Goal: Transaction & Acquisition: Book appointment/travel/reservation

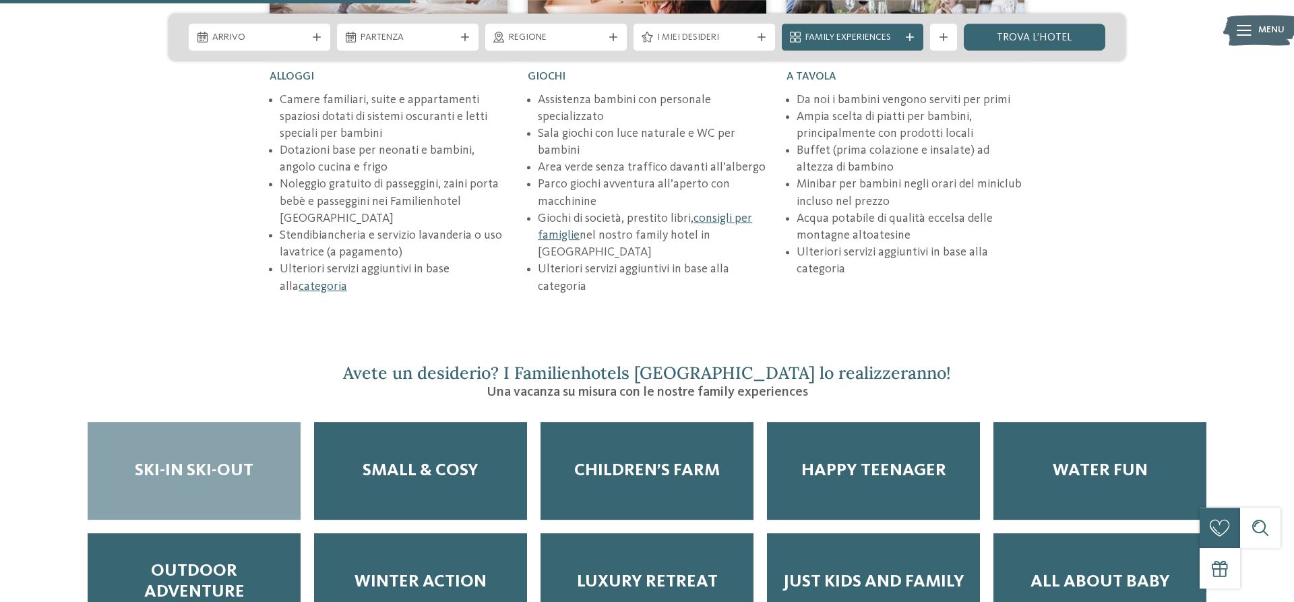
scroll to position [2063, 0]
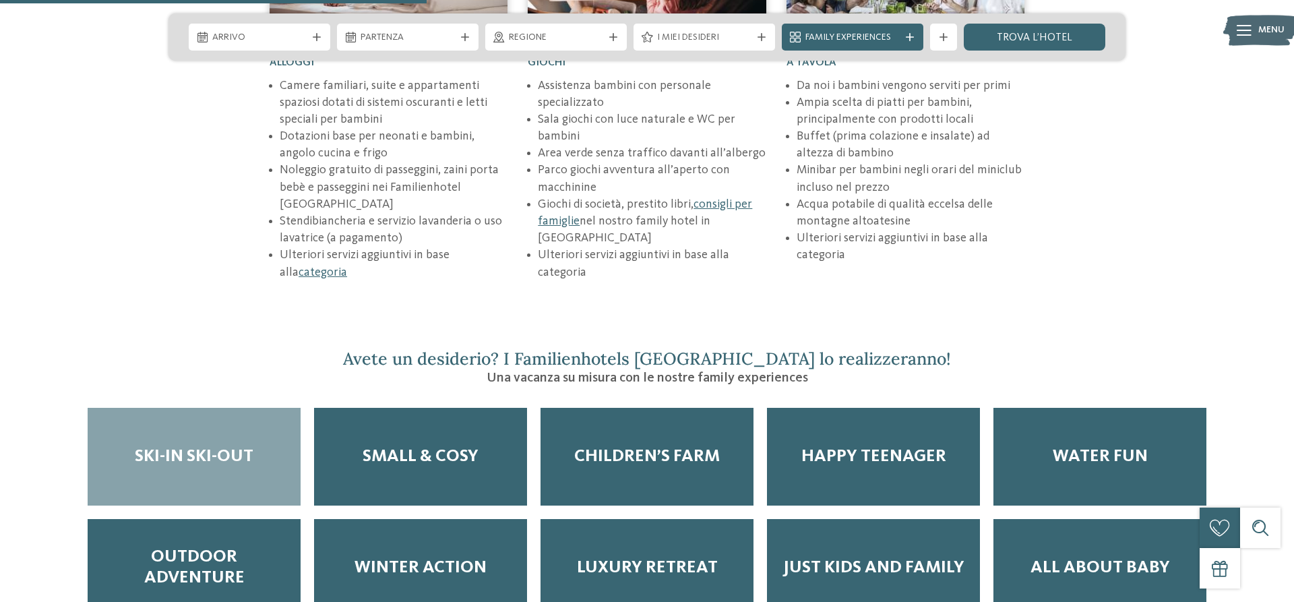
click at [206, 446] on span "Ski-in ski-out" at bounding box center [194, 456] width 119 height 21
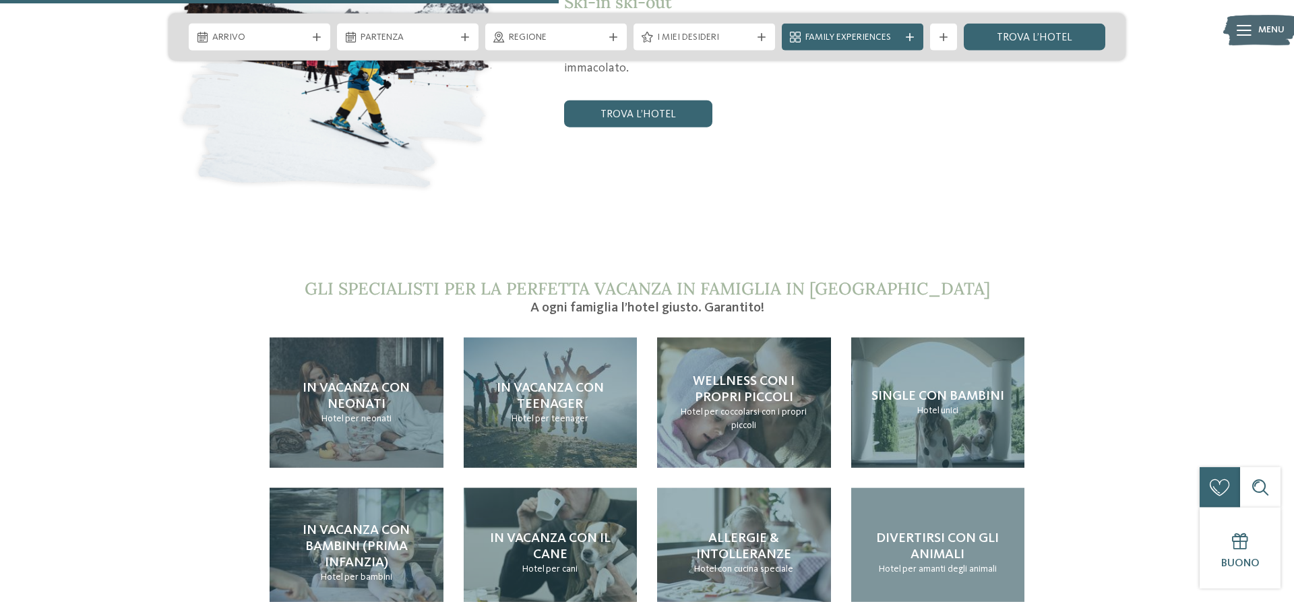
scroll to position [2819, 0]
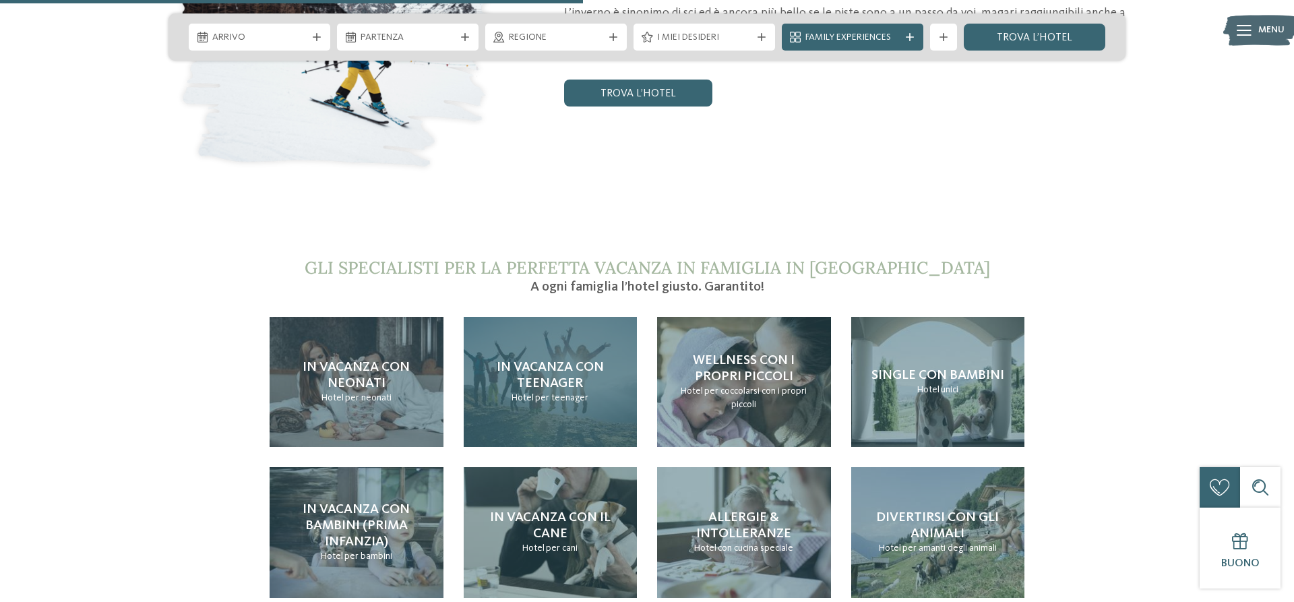
click at [539, 361] on span "In vacanza con teenager" at bounding box center [550, 376] width 107 height 30
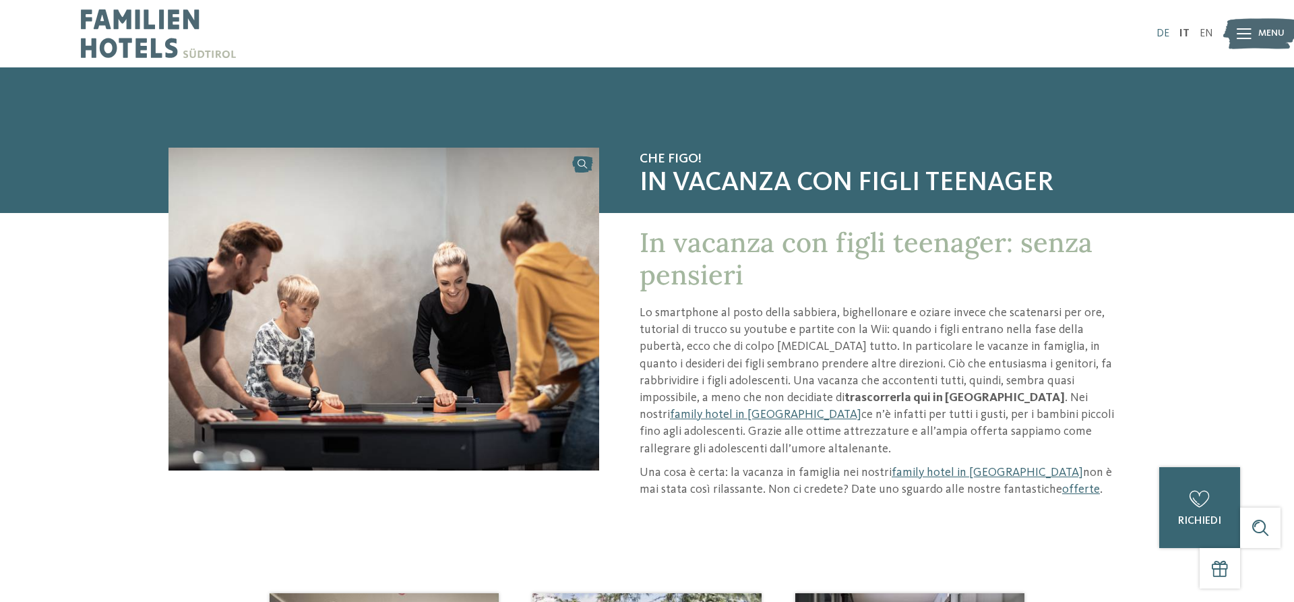
click at [1170, 34] on link "DE" at bounding box center [1163, 33] width 13 height 11
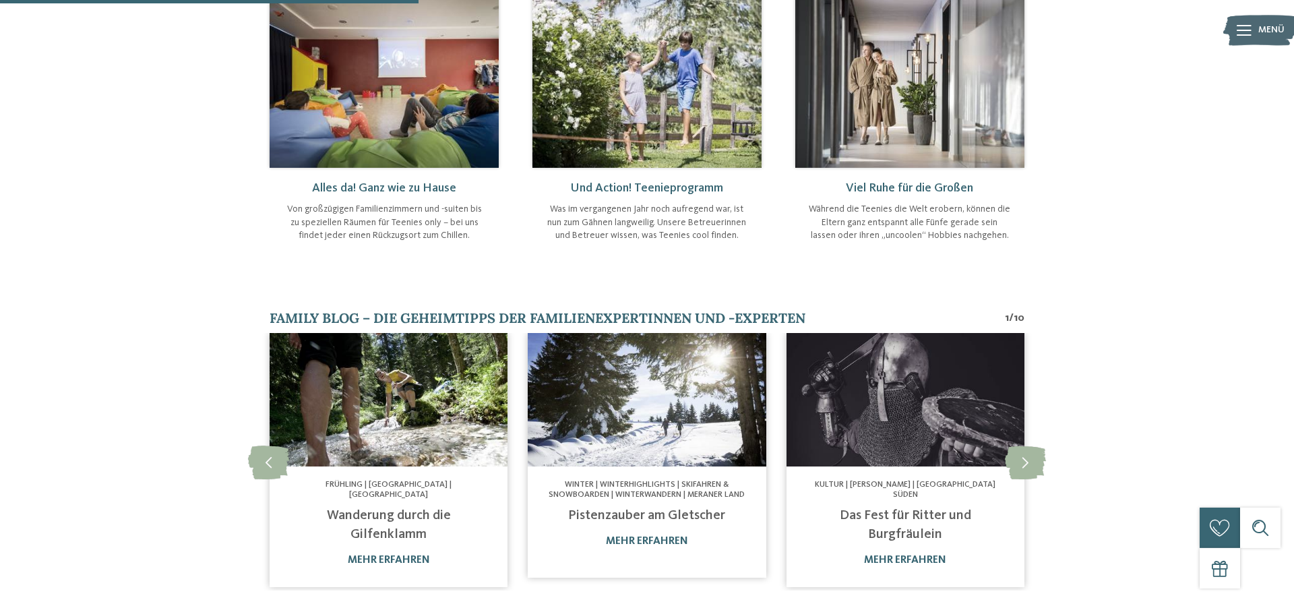
scroll to position [688, 0]
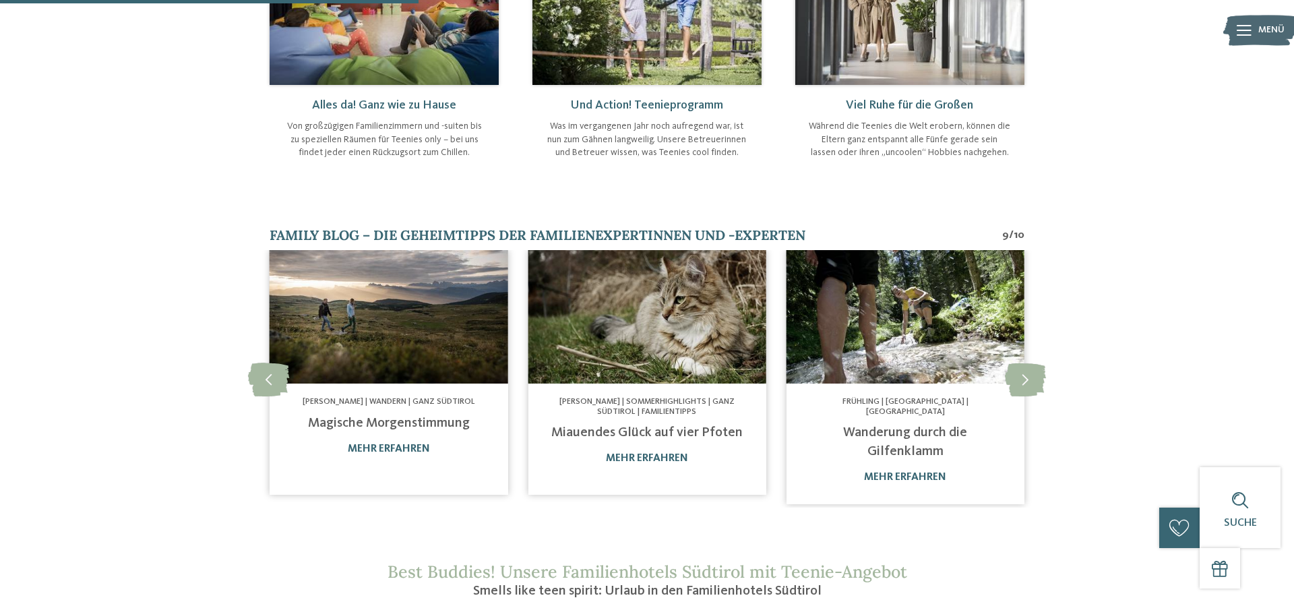
drag, startPoint x: 431, startPoint y: 336, endPoint x: 417, endPoint y: 304, distance: 35.3
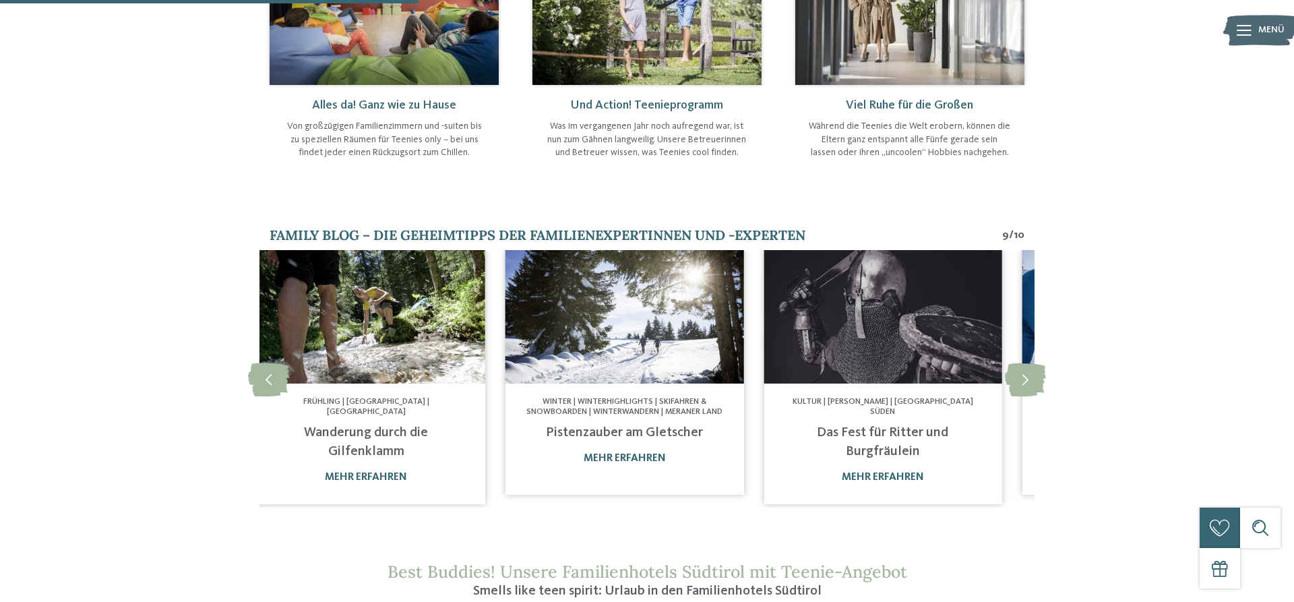
drag, startPoint x: 603, startPoint y: 307, endPoint x: 460, endPoint y: 292, distance: 143.7
click at [448, 295] on img at bounding box center [366, 317] width 238 height 134
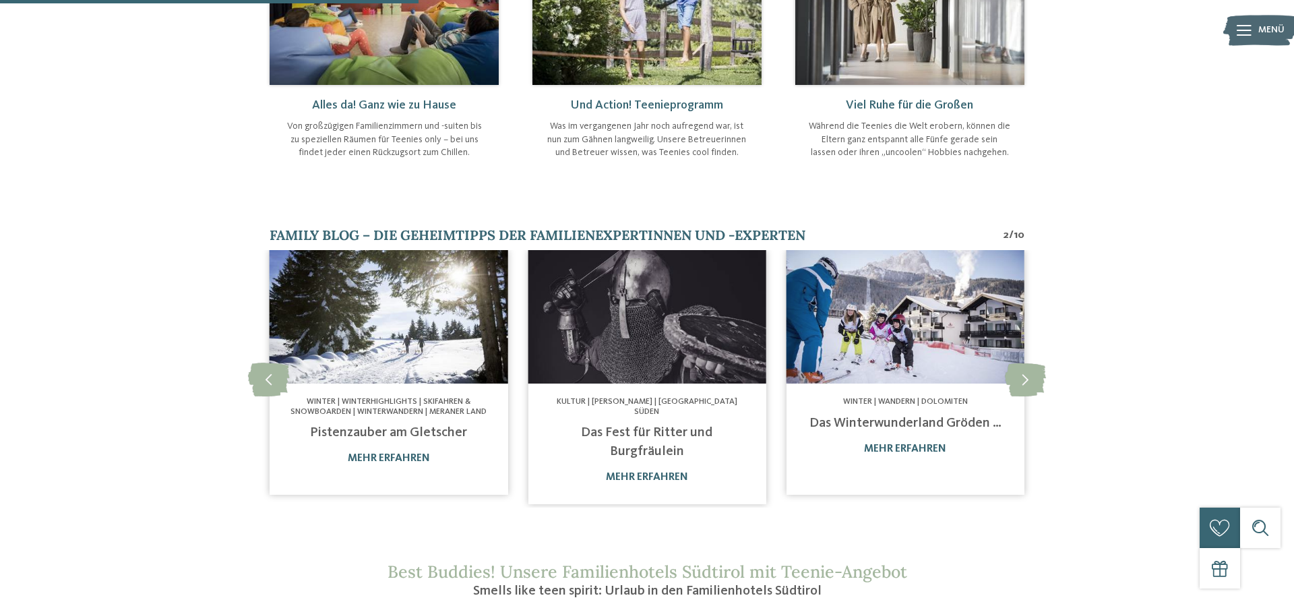
drag, startPoint x: 794, startPoint y: 306, endPoint x: 480, endPoint y: 291, distance: 314.5
click at [480, 291] on div "Ganz Südtirol | Winter | Genuss In der Weihnachtsbäckerei … mehr erfahren Herbs…" at bounding box center [1293, 379] width 4134 height 258
drag, startPoint x: 605, startPoint y: 290, endPoint x: 507, endPoint y: 278, distance: 99.2
click at [507, 278] on div "Ganz Südtirol | Winter | Genuss In der Weihnachtsbäckerei … mehr erfahren Herbs…" at bounding box center [1293, 379] width 4134 height 258
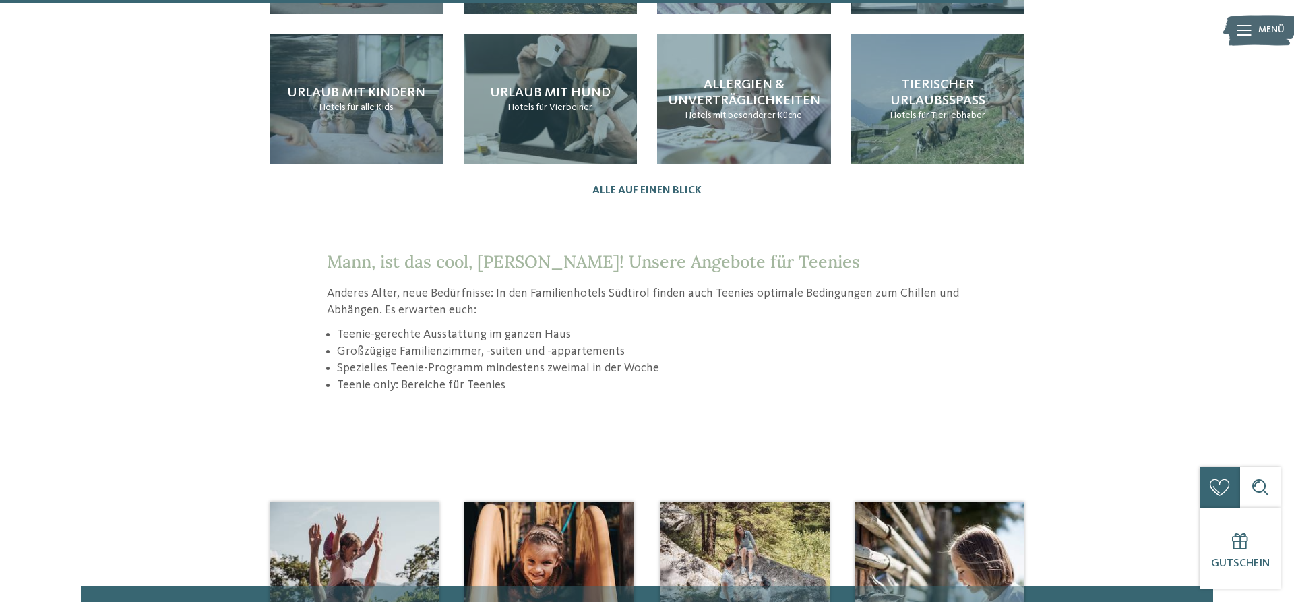
scroll to position [2131, 0]
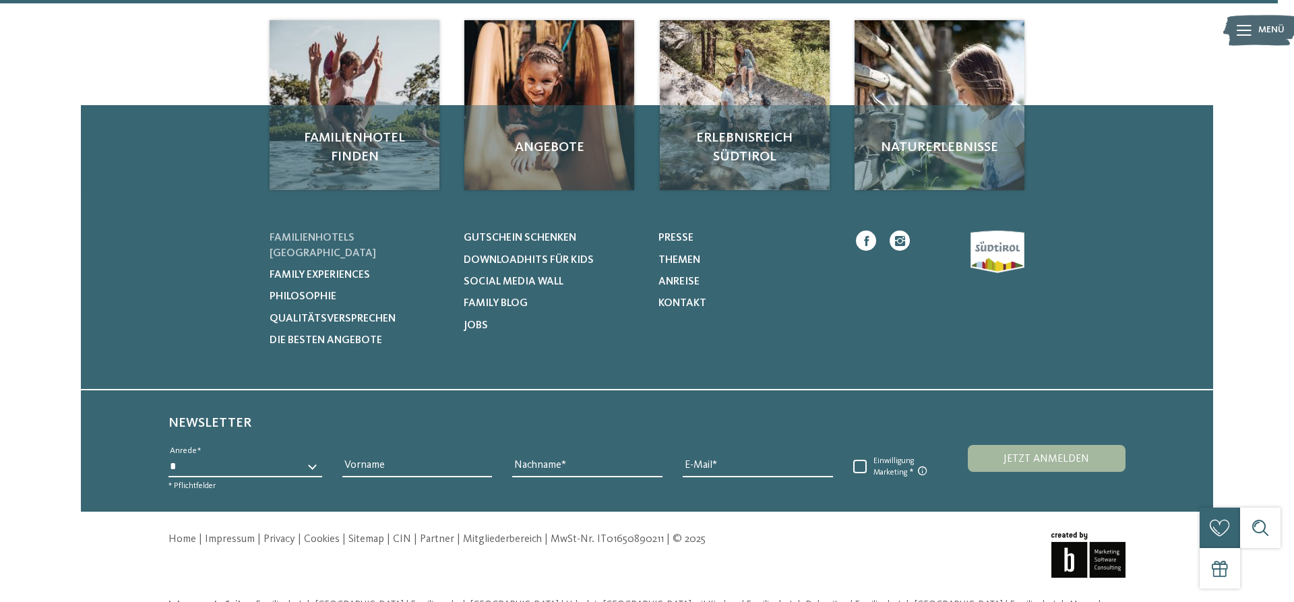
click at [376, 233] on span "Familienhotels Südtirol" at bounding box center [323, 246] width 107 height 26
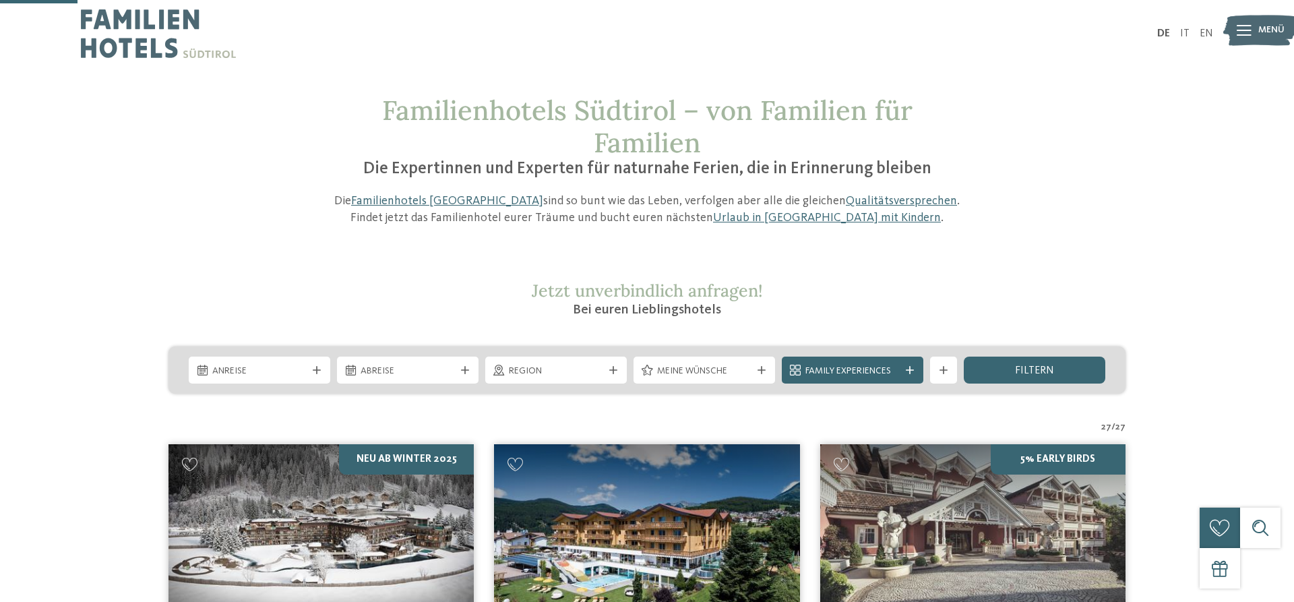
scroll to position [275, 0]
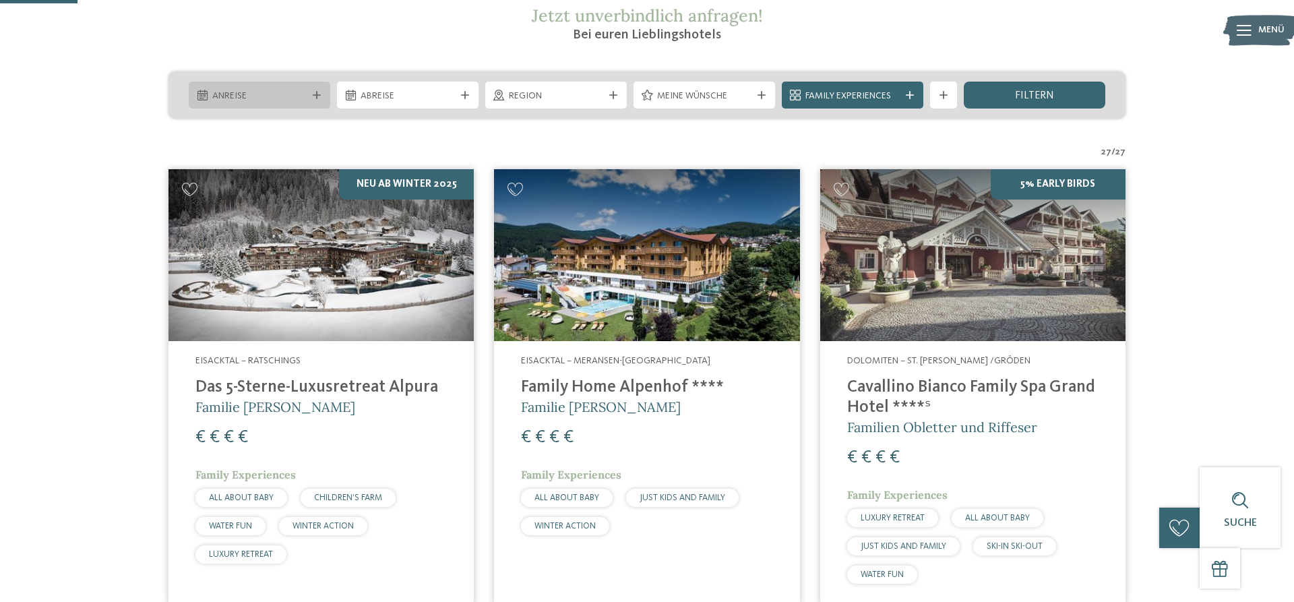
click at [275, 93] on span "Anreise" at bounding box center [259, 96] width 94 height 13
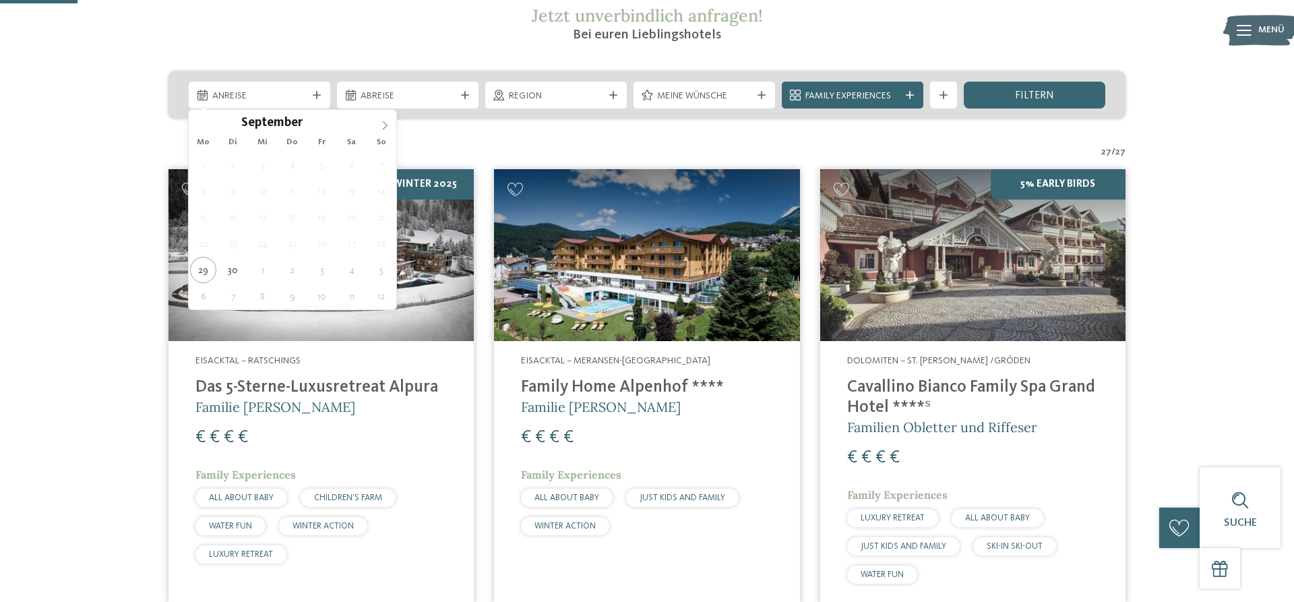
click at [388, 125] on icon at bounding box center [384, 125] width 9 height 9
click at [390, 125] on span at bounding box center [384, 121] width 23 height 23
type div "05.12.2025"
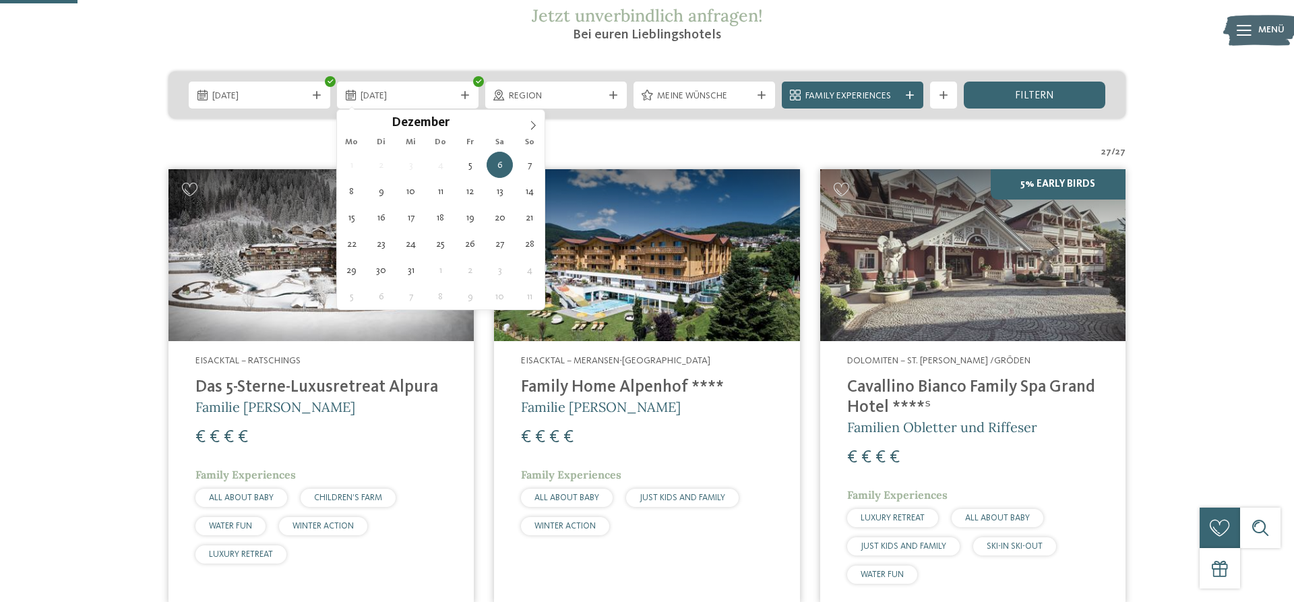
drag, startPoint x: 328, startPoint y: 166, endPoint x: 342, endPoint y: 163, distance: 14.4
type div "08.12.2025"
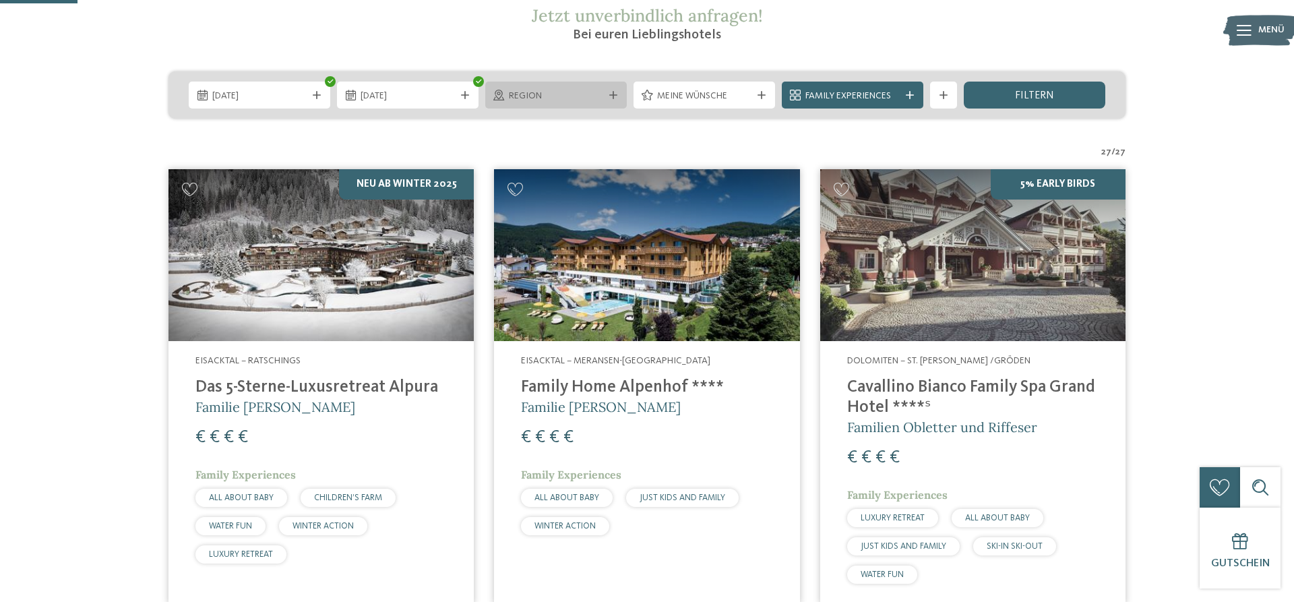
click at [584, 97] on span "Region" at bounding box center [556, 96] width 94 height 13
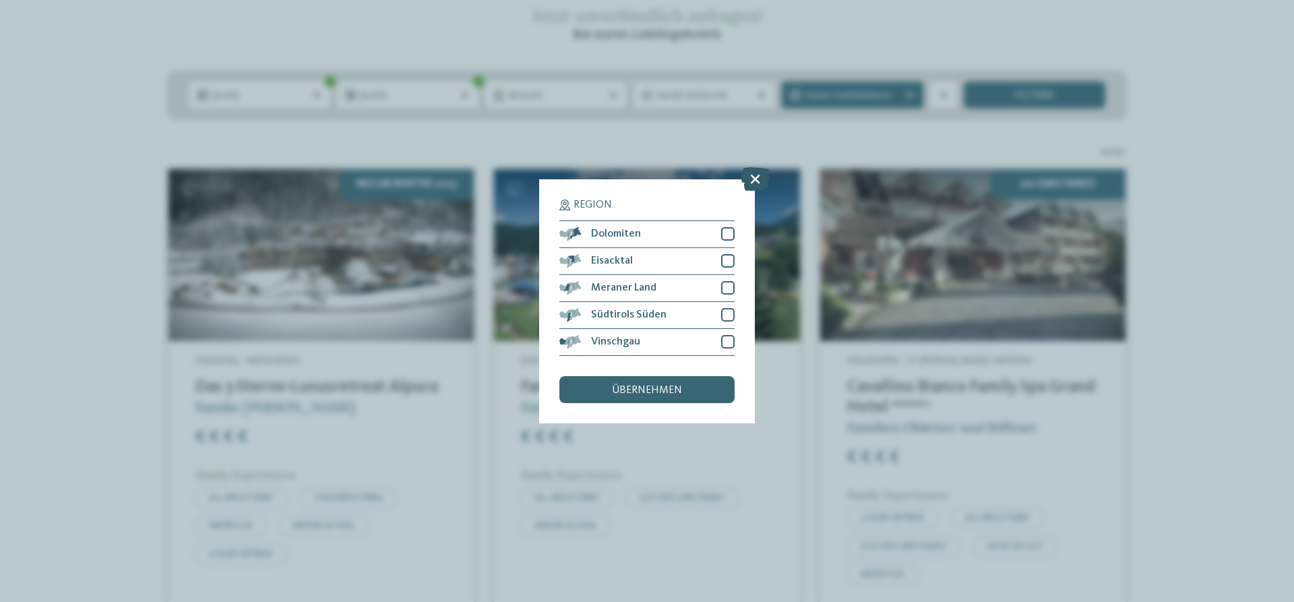
click at [757, 182] on icon at bounding box center [755, 179] width 29 height 24
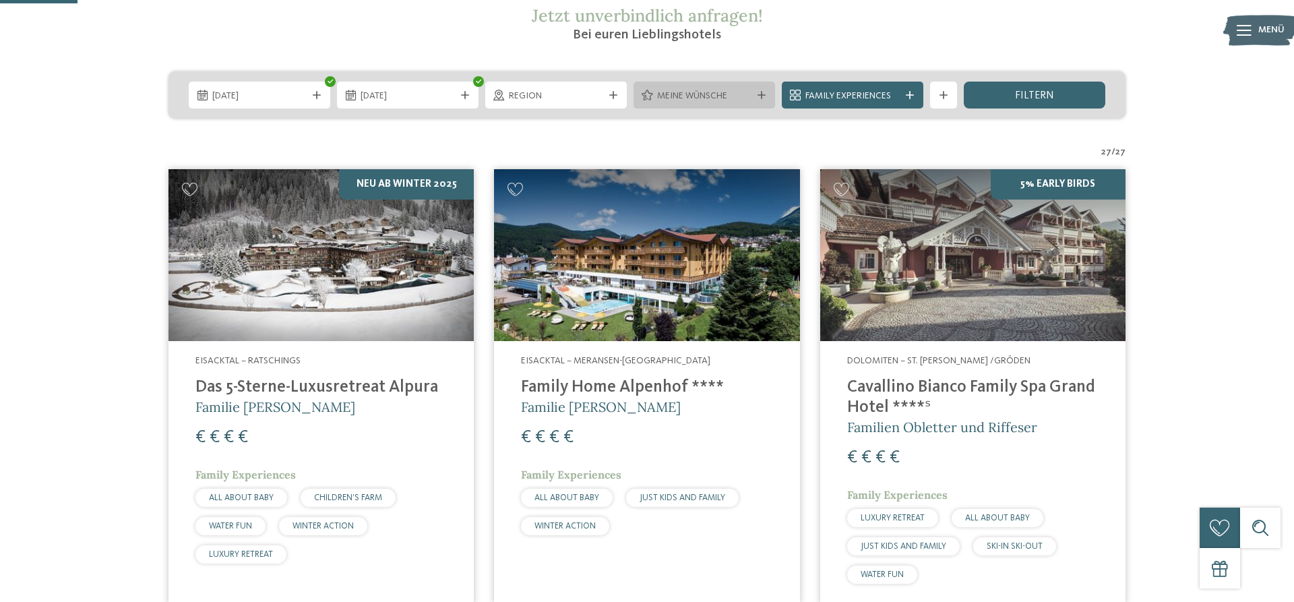
click at [715, 90] on span "Meine Wünsche" at bounding box center [704, 96] width 94 height 13
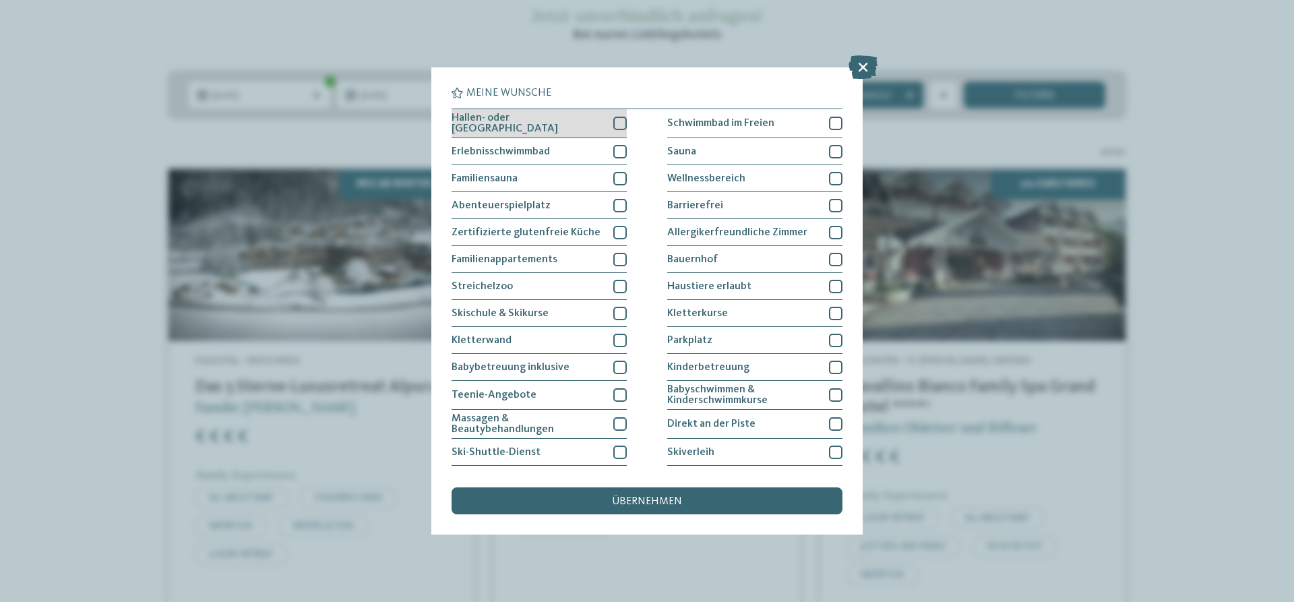
click at [619, 125] on div at bounding box center [619, 123] width 13 height 13
click at [620, 146] on div at bounding box center [619, 151] width 13 height 13
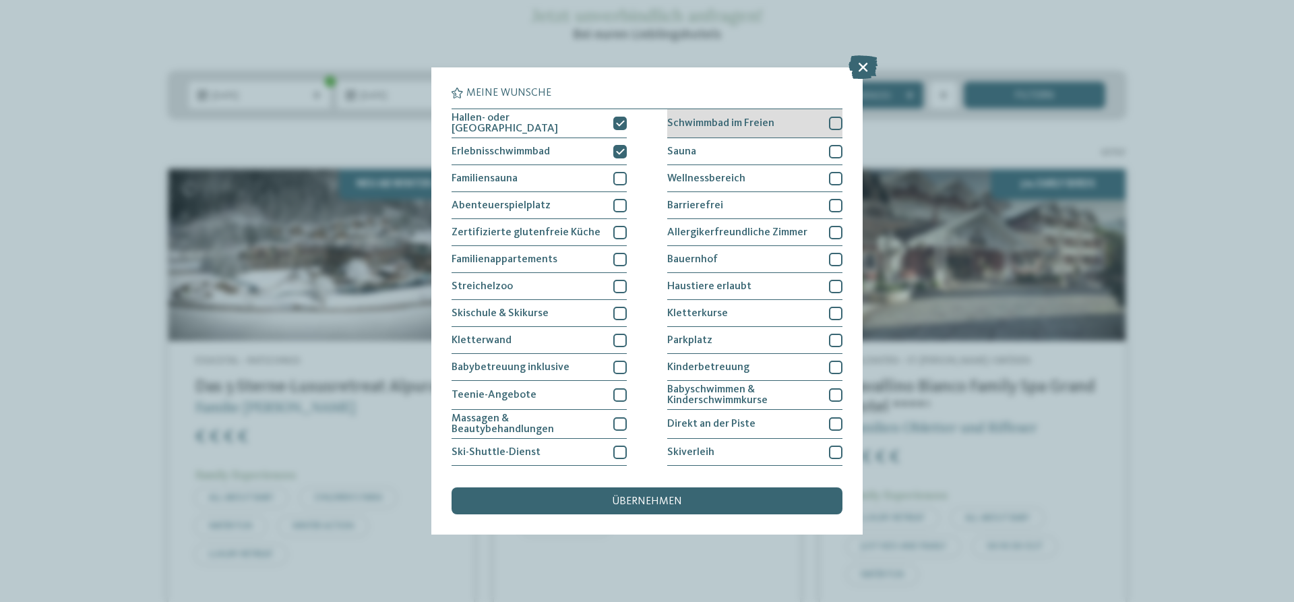
click at [835, 121] on div at bounding box center [835, 123] width 13 height 13
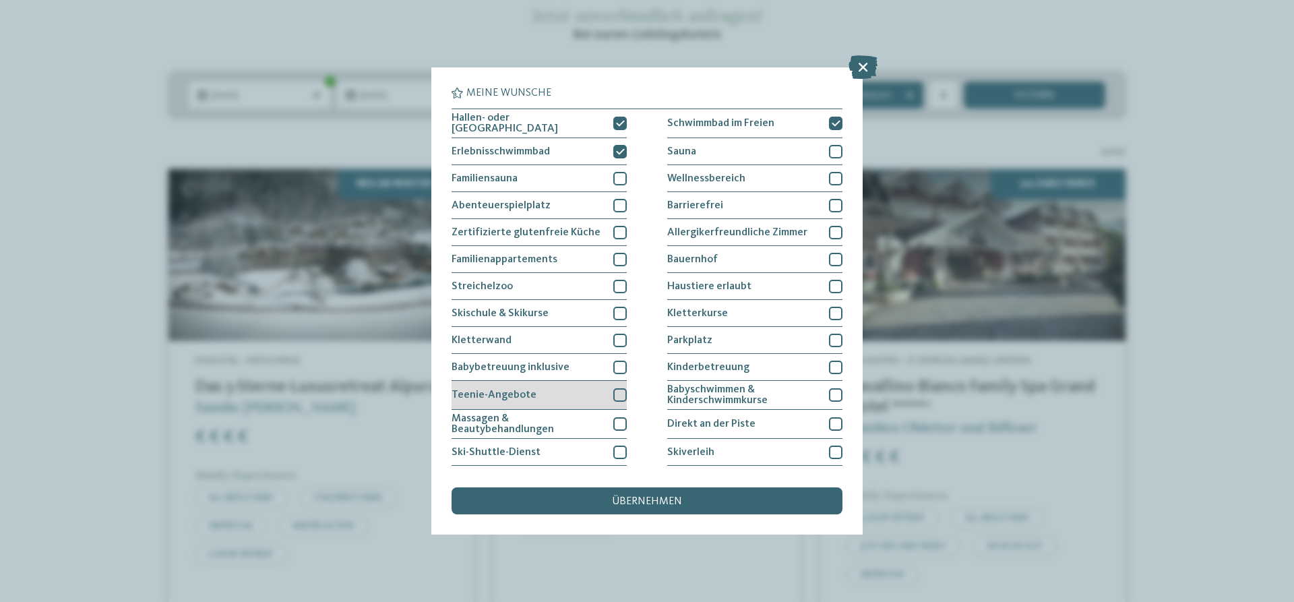
click at [622, 394] on div at bounding box center [619, 394] width 13 height 13
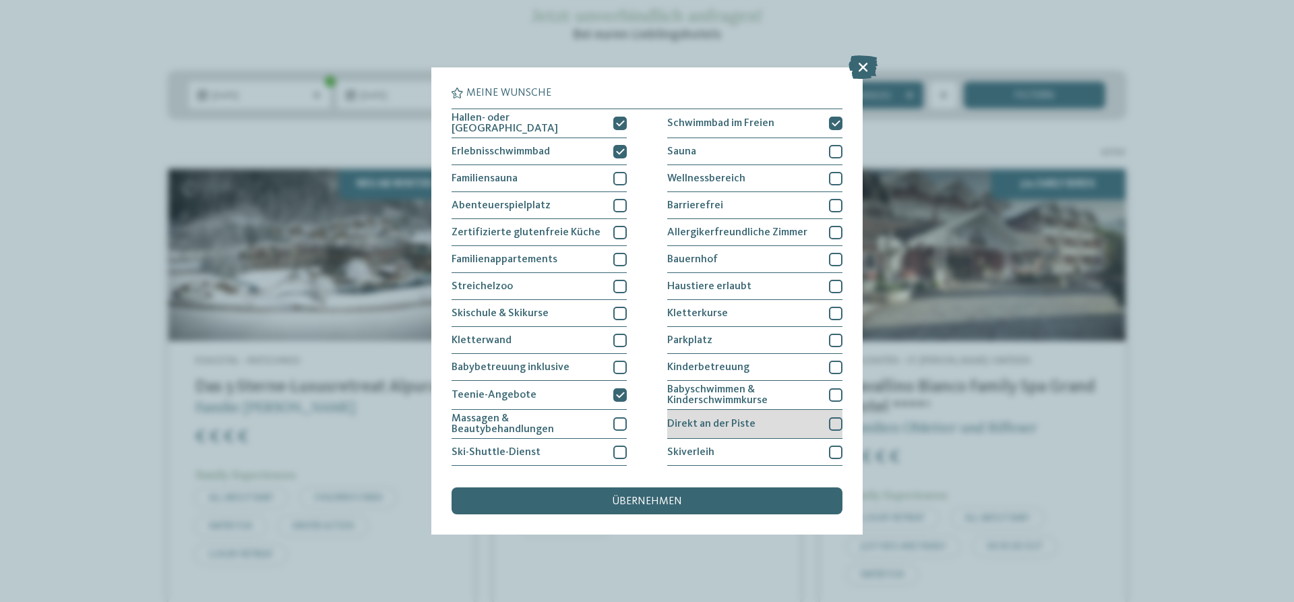
click at [758, 425] on div "Direkt an der Piste" at bounding box center [754, 424] width 175 height 29
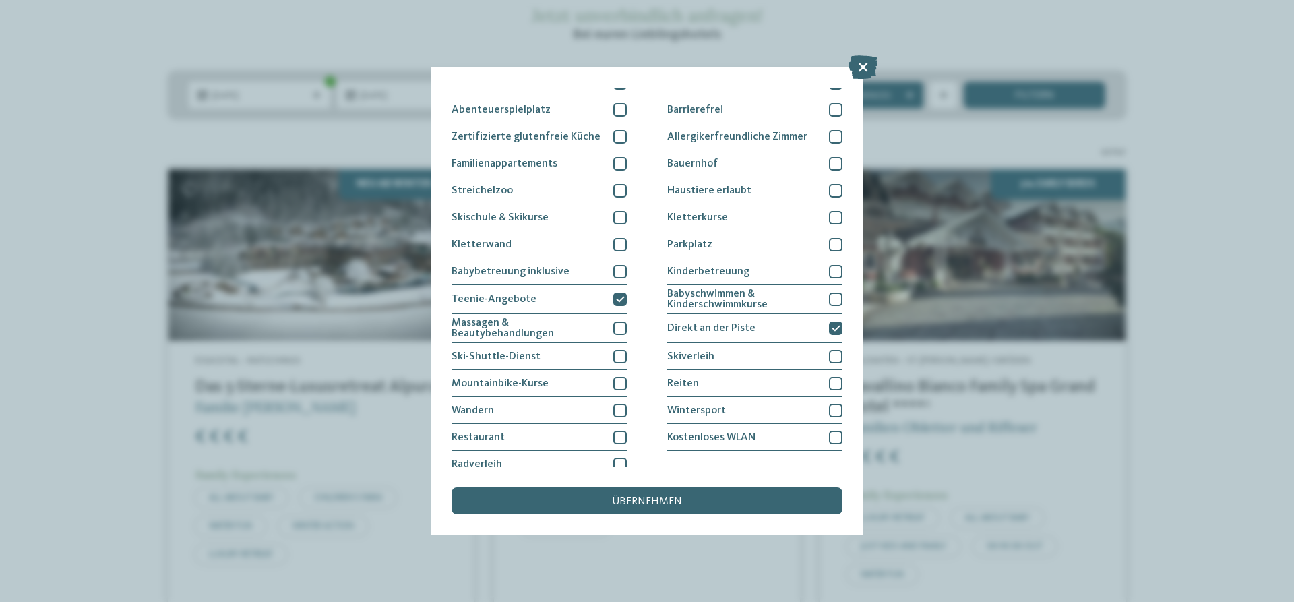
scroll to position [104, 0]
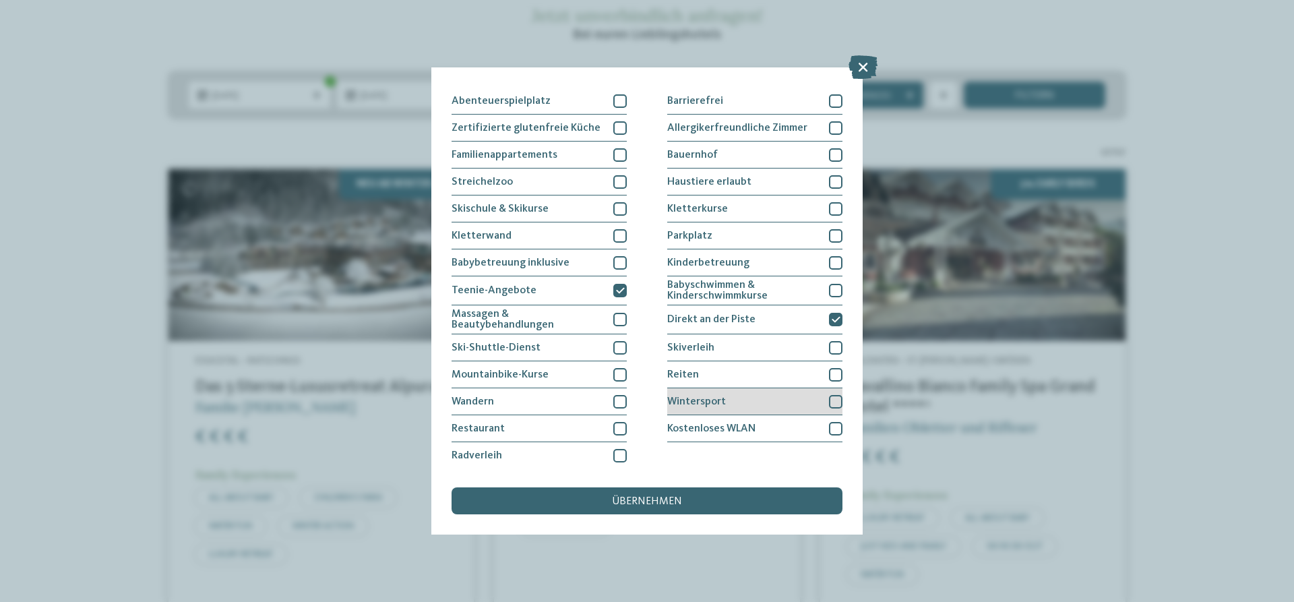
click at [748, 400] on div "Wintersport" at bounding box center [754, 401] width 175 height 27
click at [713, 508] on div "übernehmen" at bounding box center [647, 500] width 391 height 27
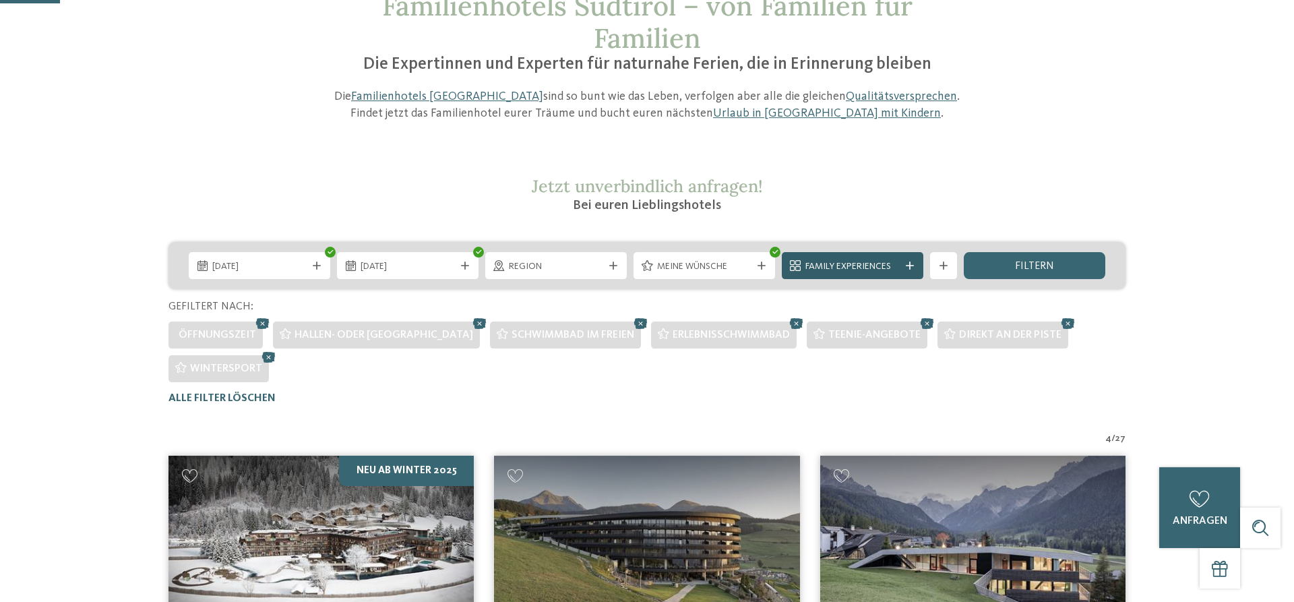
scroll to position [338, 0]
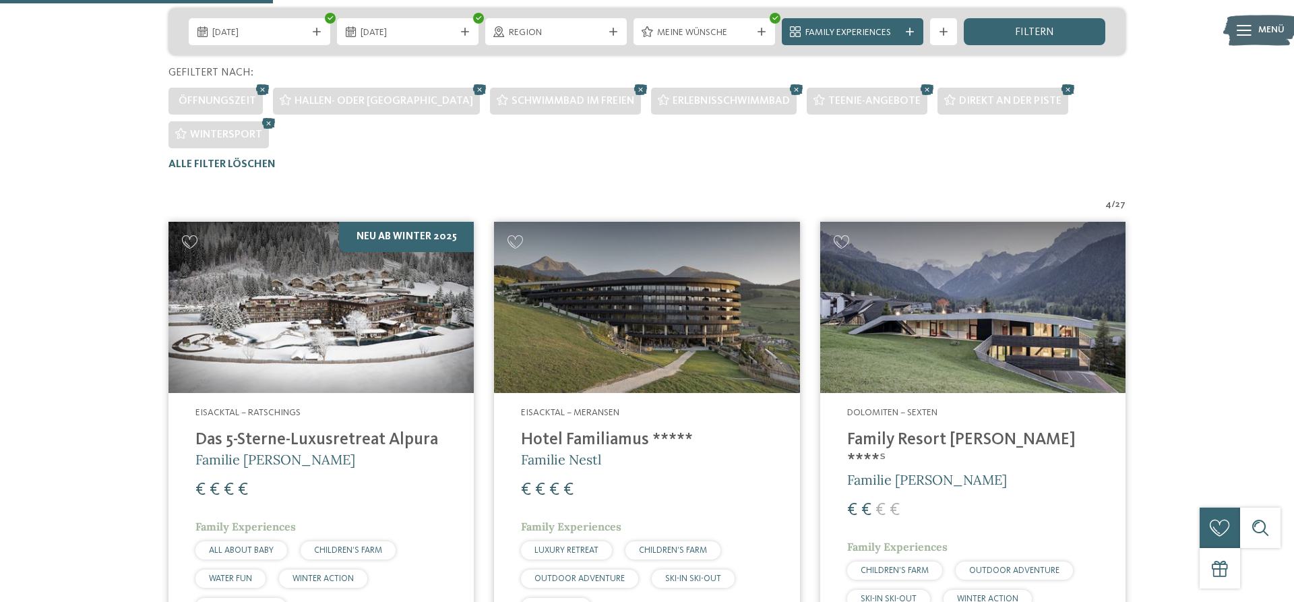
click at [1006, 323] on img at bounding box center [972, 308] width 305 height 172
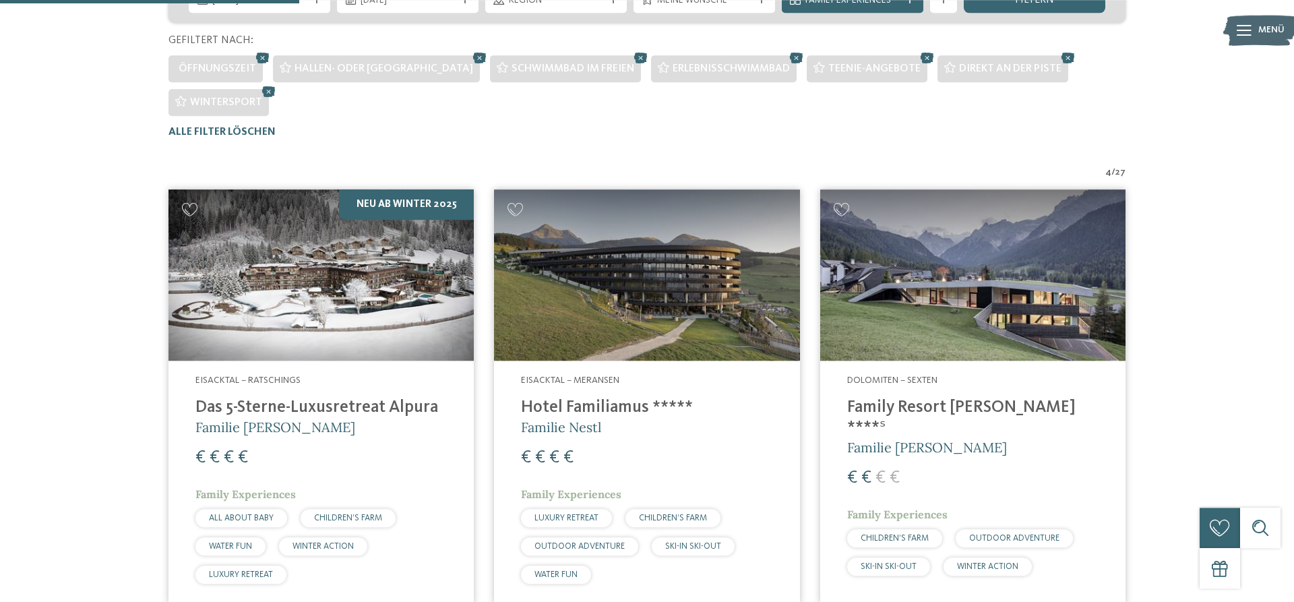
scroll to position [407, 0]
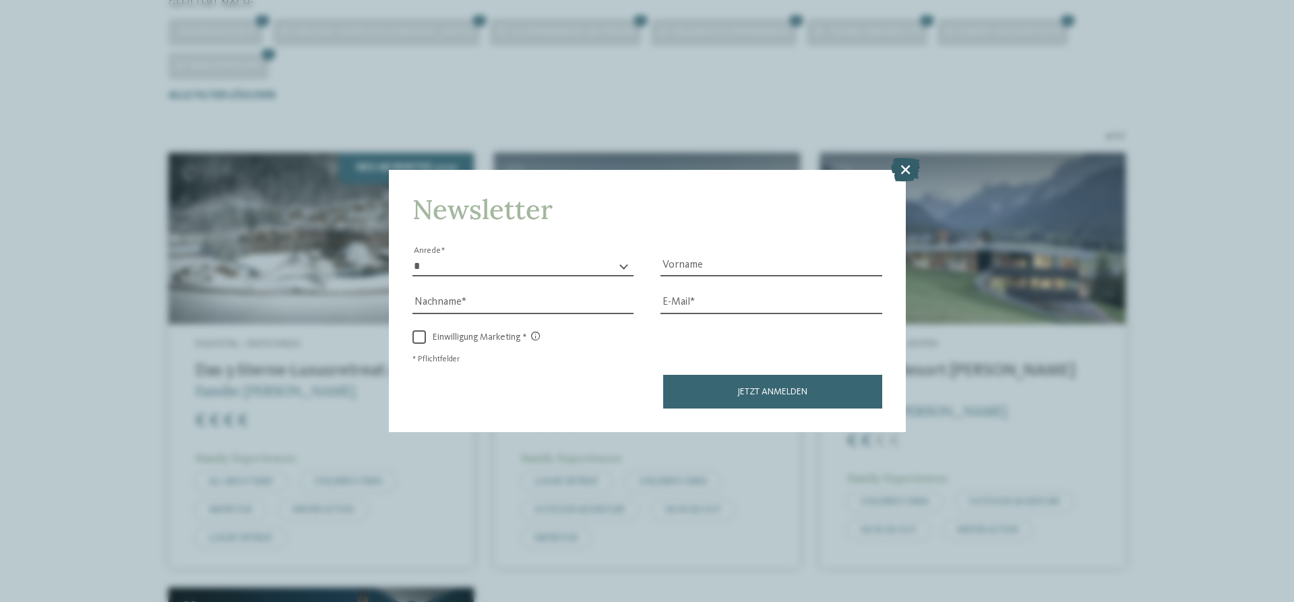
click at [906, 165] on icon at bounding box center [905, 170] width 29 height 24
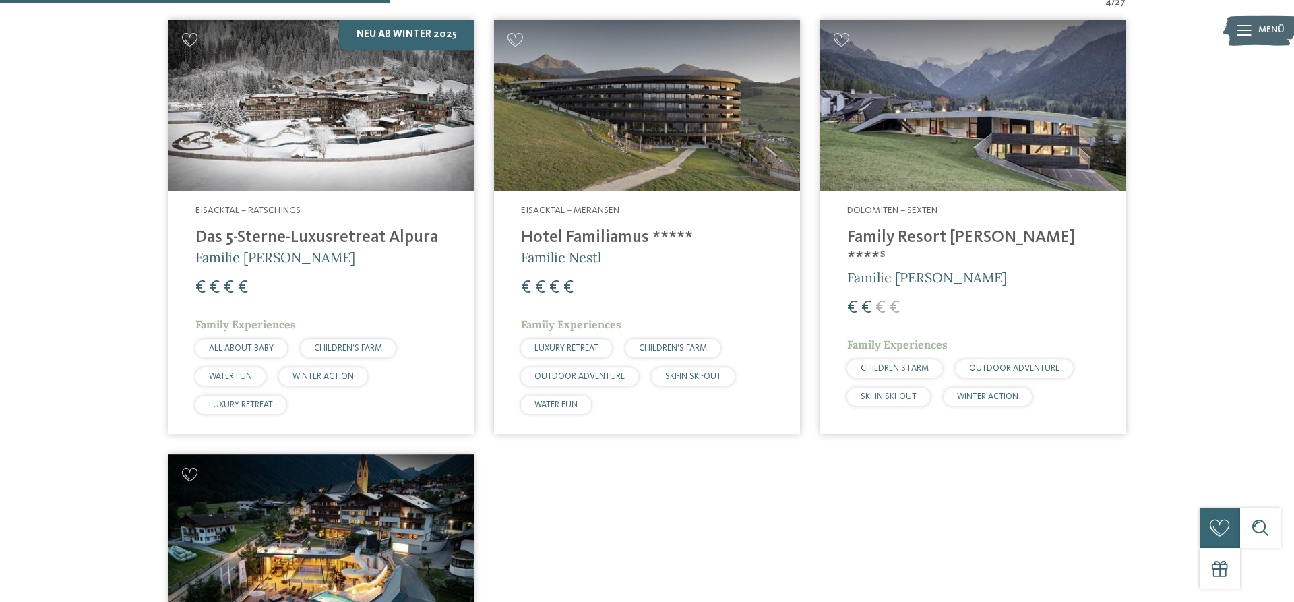
scroll to position [545, 0]
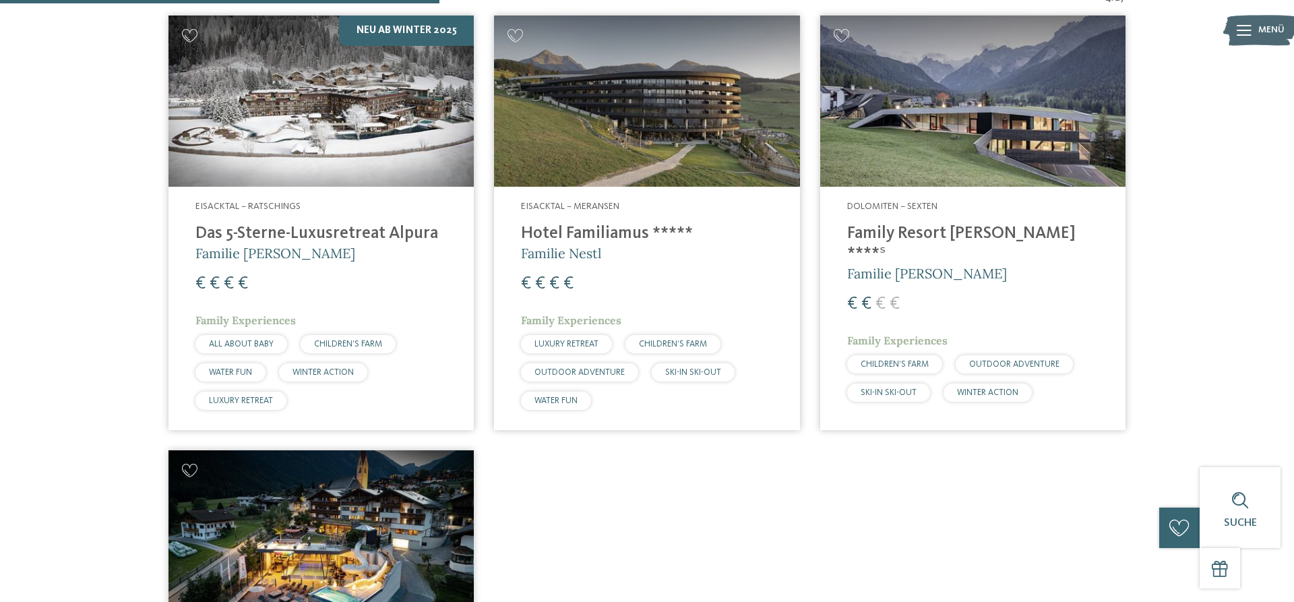
click at [564, 135] on img at bounding box center [646, 102] width 305 height 172
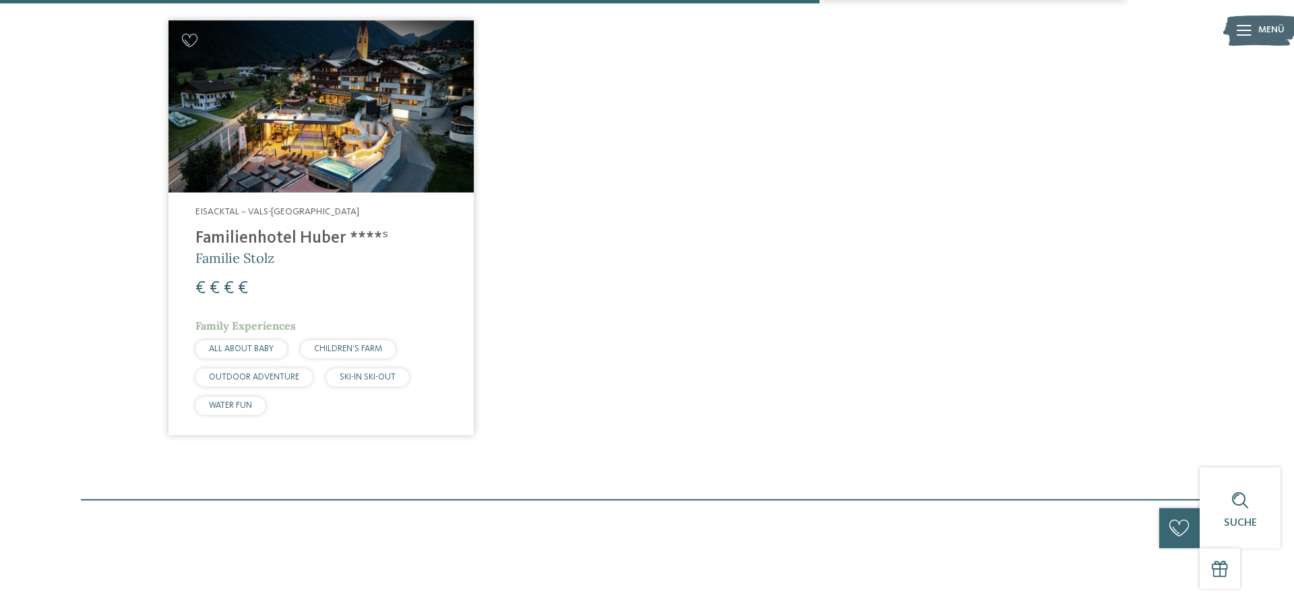
scroll to position [1095, 0]
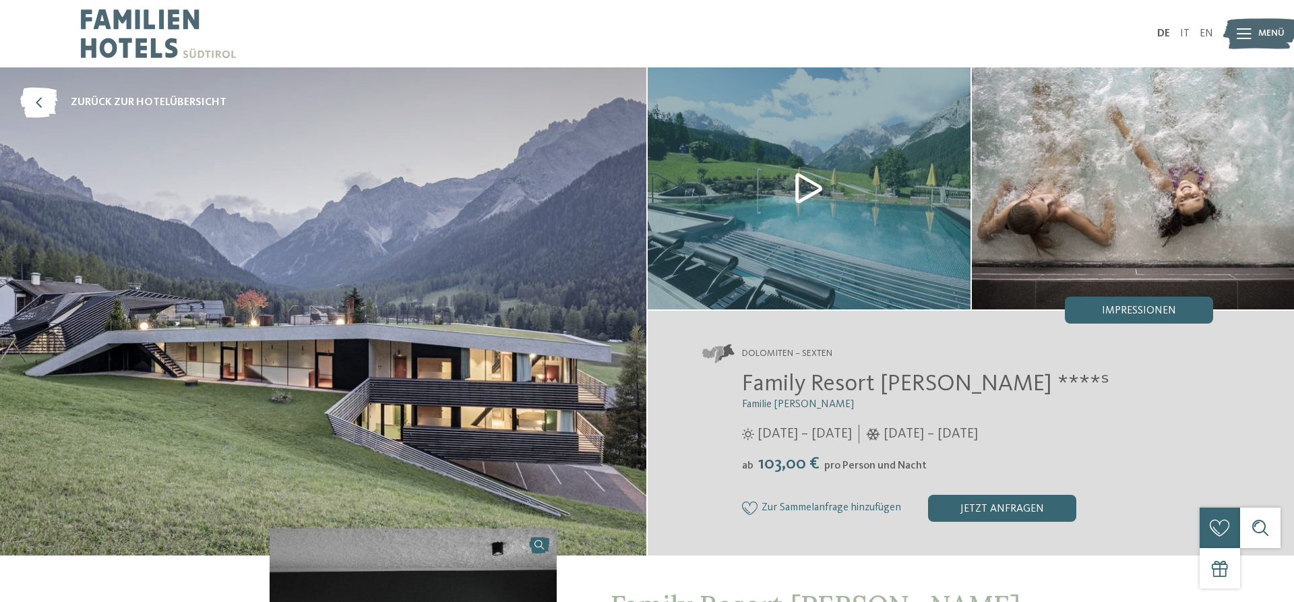
click at [813, 191] on img at bounding box center [809, 188] width 323 height 242
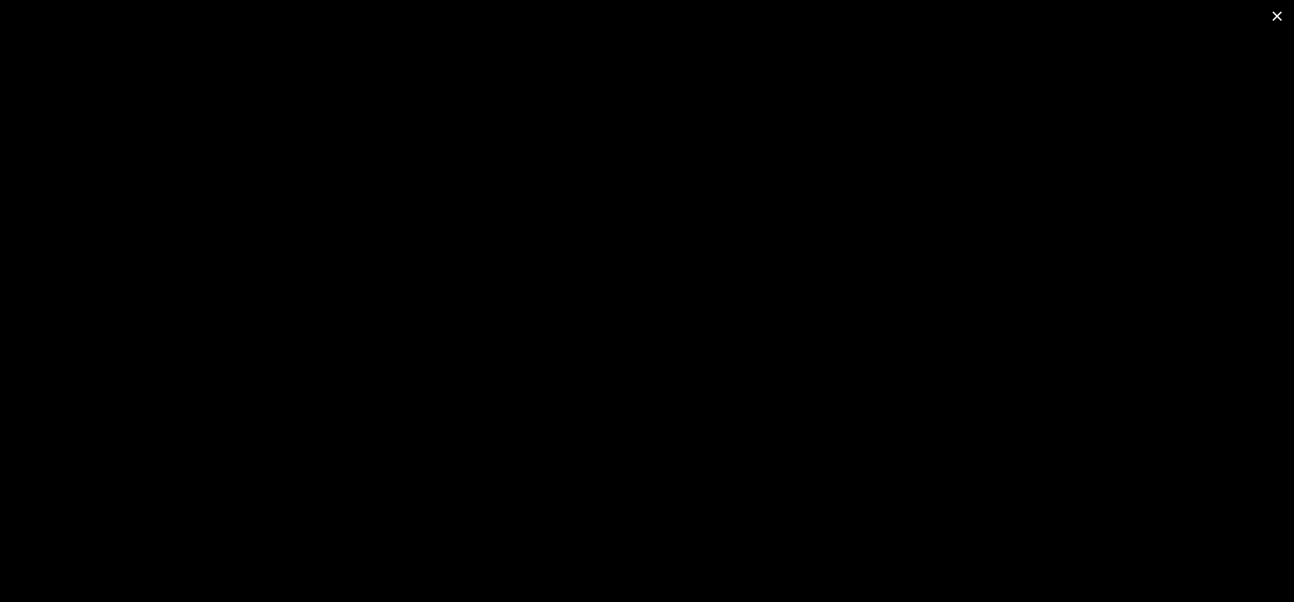
click at [1279, 13] on span at bounding box center [1278, 16] width 34 height 32
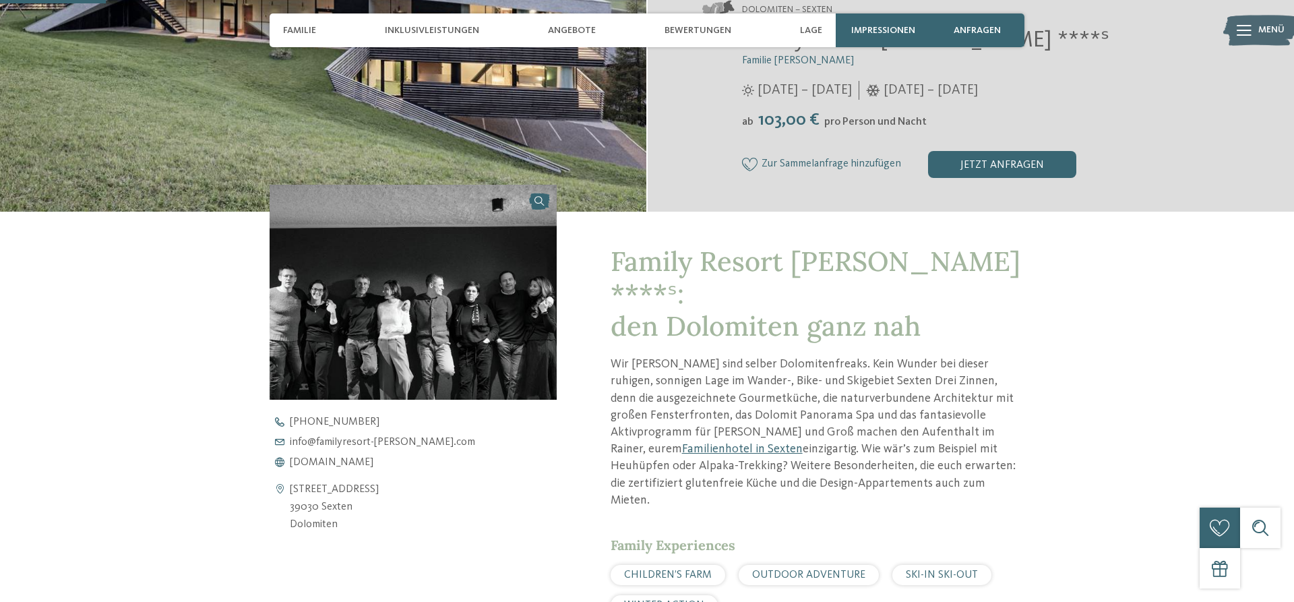
scroll to position [138, 0]
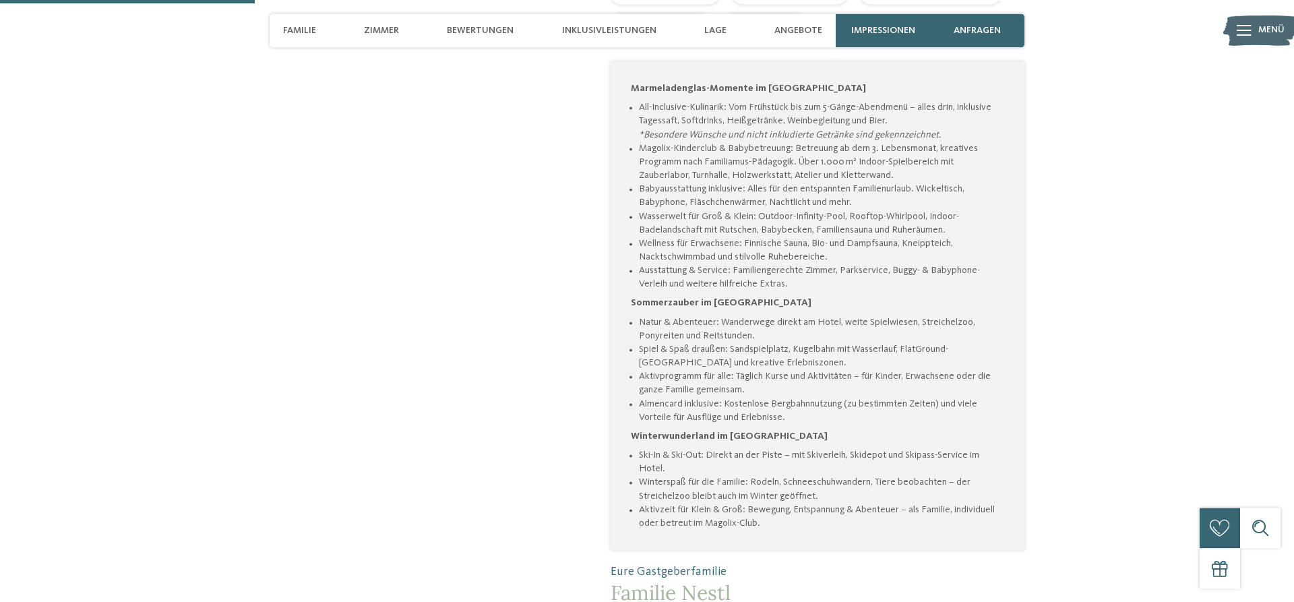
scroll to position [963, 0]
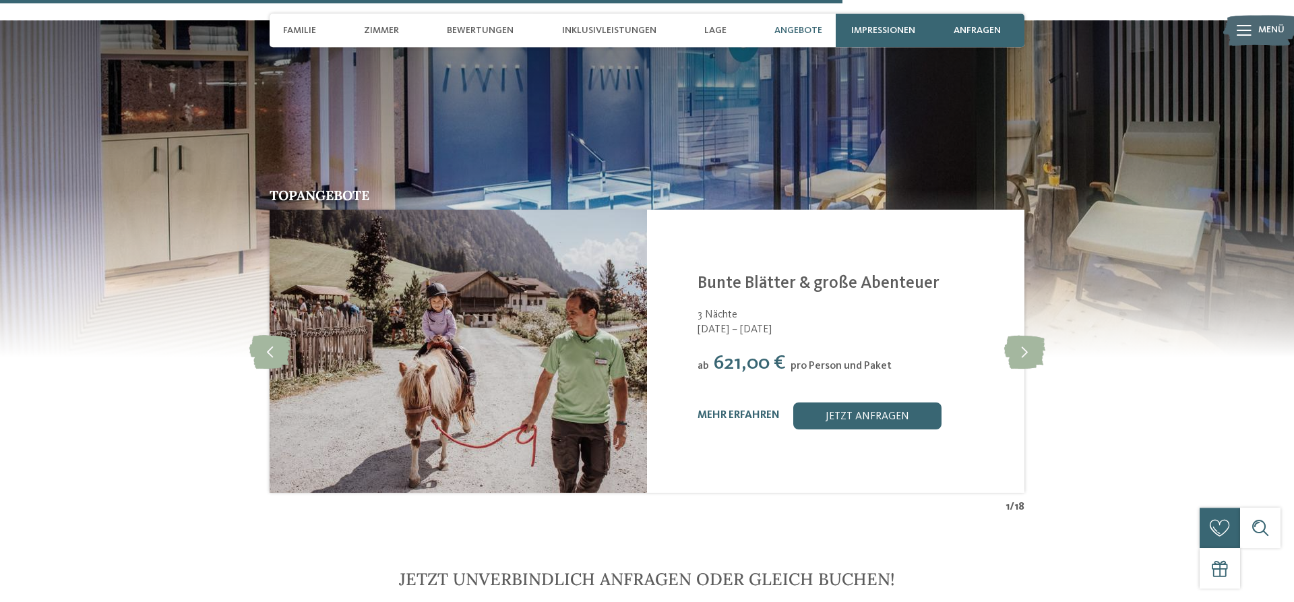
scroll to position [3163, 0]
